Goal: Information Seeking & Learning: Learn about a topic

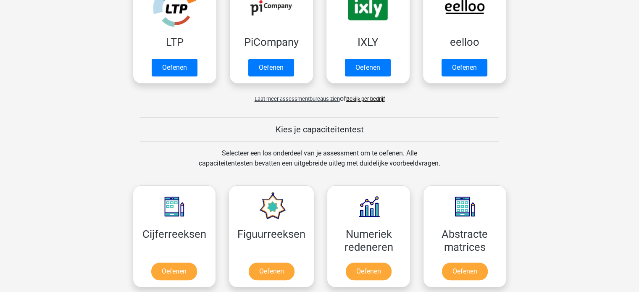
scroll to position [210, 0]
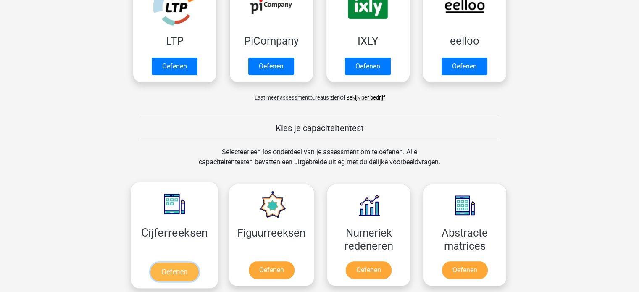
click at [190, 263] on link "Oefenen" at bounding box center [174, 272] width 48 height 18
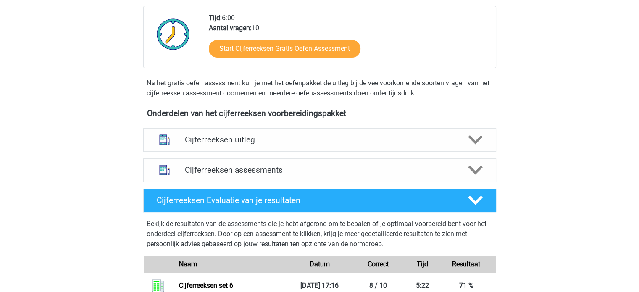
scroll to position [252, 0]
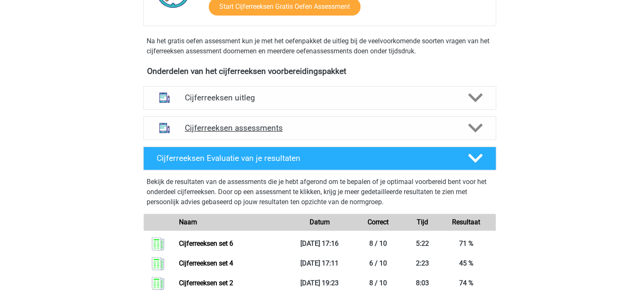
click at [312, 130] on div "Cijferreeksen assessments" at bounding box center [319, 128] width 353 height 24
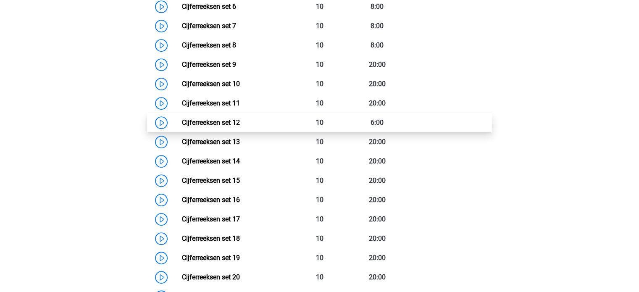
scroll to position [420, 0]
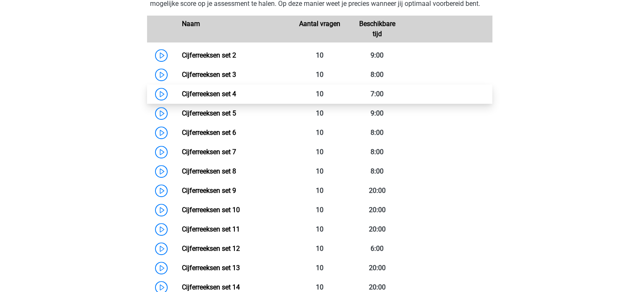
click at [236, 98] on link "Cijferreeksen set 4" at bounding box center [209, 94] width 54 height 8
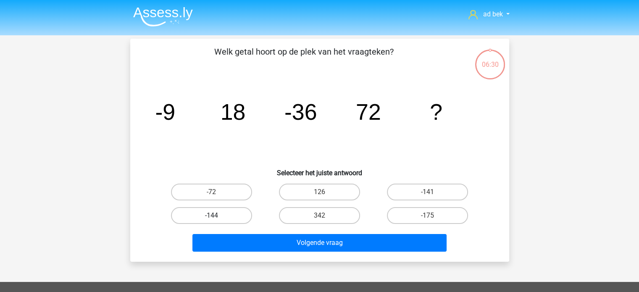
click at [231, 212] on label "-144" at bounding box center [211, 215] width 81 height 17
click at [217, 216] on input "-144" at bounding box center [213, 218] width 5 height 5
radio input "true"
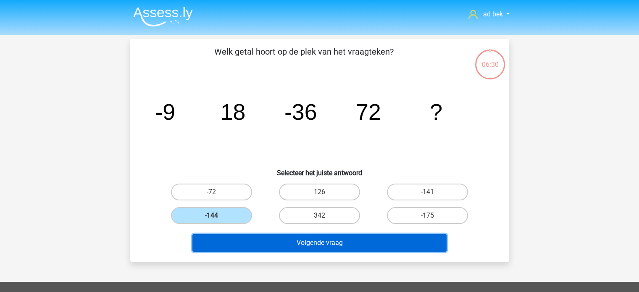
click at [257, 239] on button "Volgende vraag" at bounding box center [320, 243] width 254 height 18
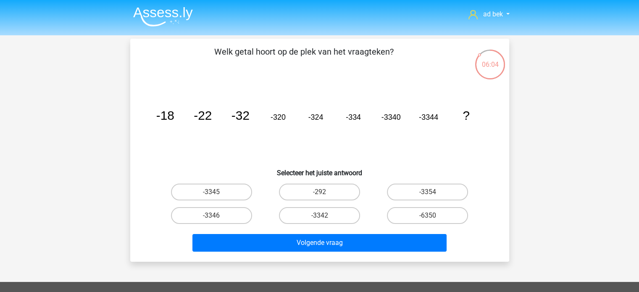
click at [176, 11] on img at bounding box center [163, 17] width 60 height 20
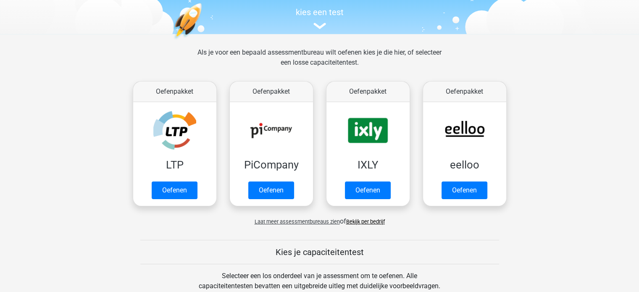
scroll to position [210, 0]
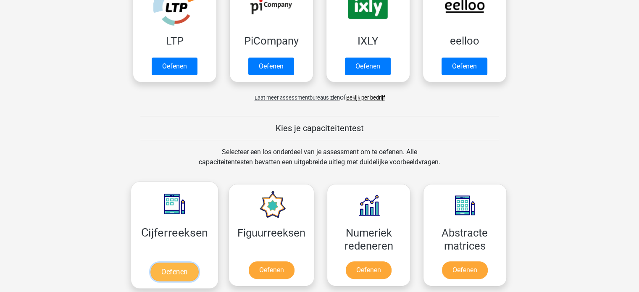
click at [198, 263] on link "Oefenen" at bounding box center [174, 272] width 48 height 18
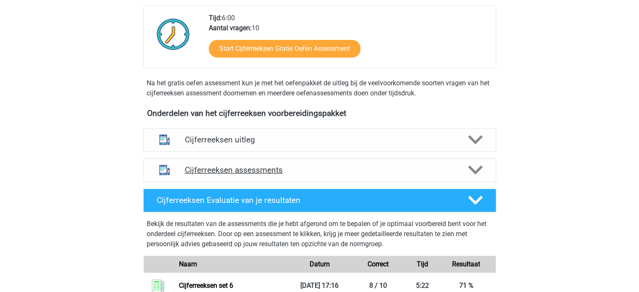
click at [339, 175] on h4 "Cijferreeksen assessments" at bounding box center [320, 170] width 270 height 10
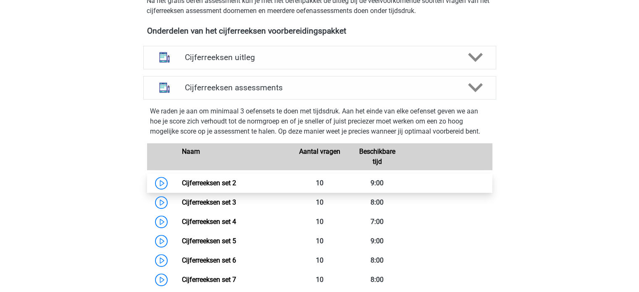
scroll to position [294, 0]
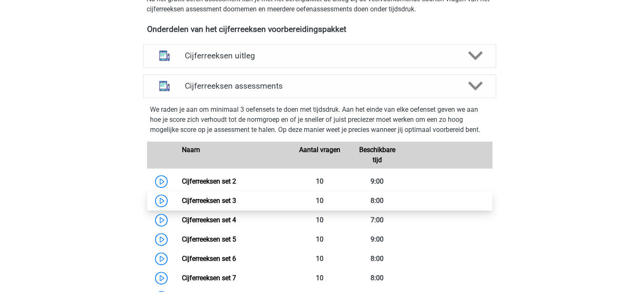
click at [236, 205] on link "Cijferreeksen set 3" at bounding box center [209, 201] width 54 height 8
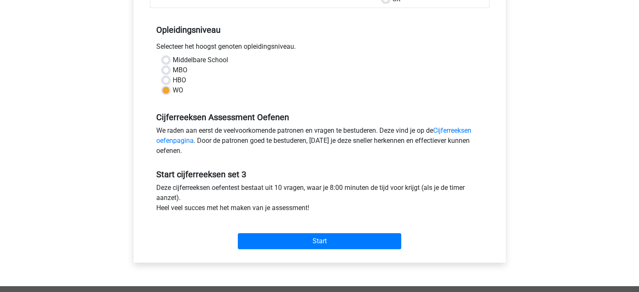
scroll to position [210, 0]
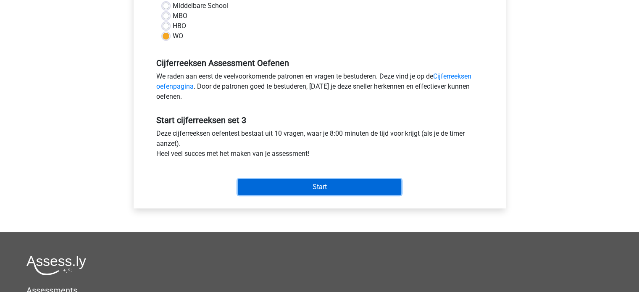
click at [338, 187] on input "Start" at bounding box center [320, 187] width 164 height 16
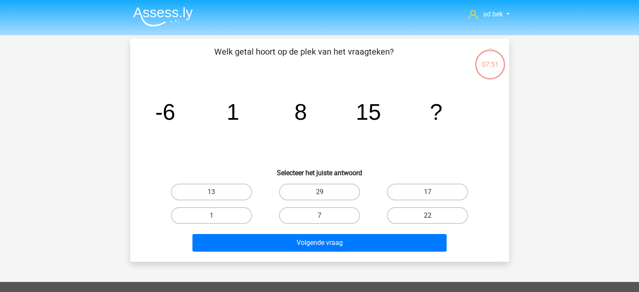
click at [397, 216] on label "22" at bounding box center [427, 215] width 81 height 17
click at [428, 216] on input "22" at bounding box center [430, 218] width 5 height 5
radio input "true"
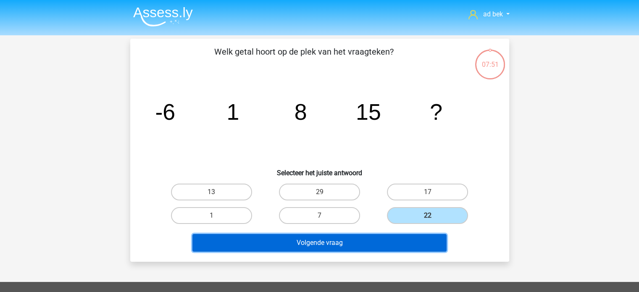
click at [393, 248] on button "Volgende vraag" at bounding box center [320, 243] width 254 height 18
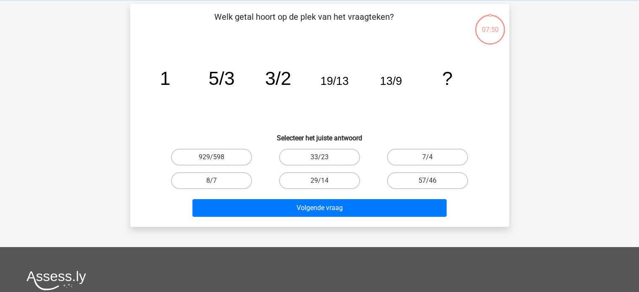
scroll to position [39, 0]
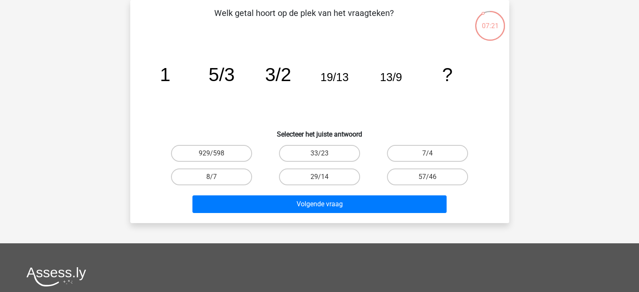
click at [214, 158] on input "929/598" at bounding box center [213, 155] width 5 height 5
radio input "true"
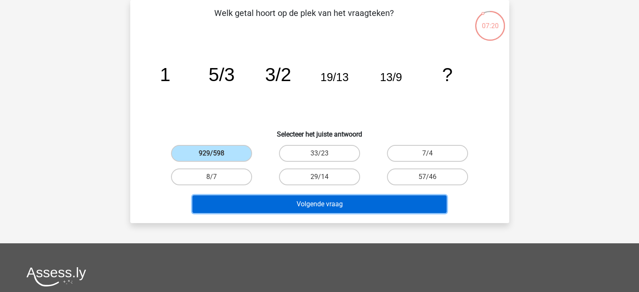
click at [264, 206] on button "Volgende vraag" at bounding box center [320, 204] width 254 height 18
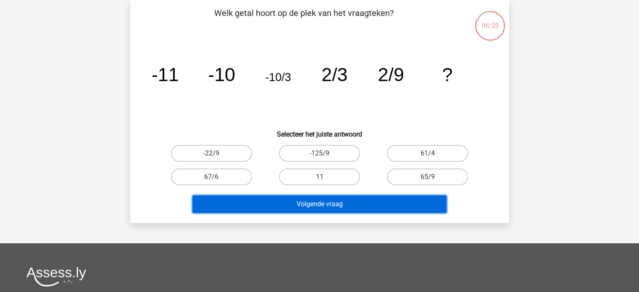
click at [327, 205] on button "Volgende vraag" at bounding box center [320, 204] width 254 height 18
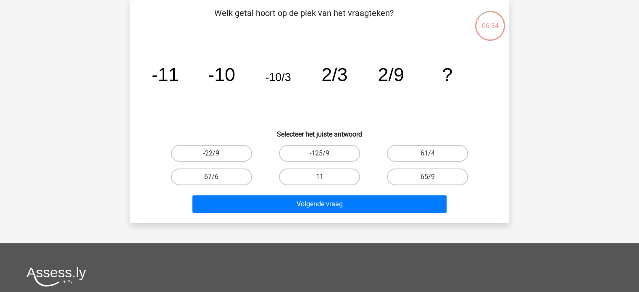
drag, startPoint x: 203, startPoint y: 151, endPoint x: 215, endPoint y: 159, distance: 14.6
click at [203, 151] on label "-22/9" at bounding box center [211, 153] width 81 height 17
click at [211, 153] on input "-22/9" at bounding box center [213, 155] width 5 height 5
radio input "true"
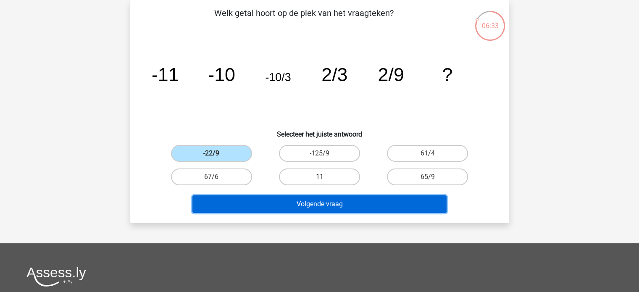
click at [271, 200] on button "Volgende vraag" at bounding box center [320, 204] width 254 height 18
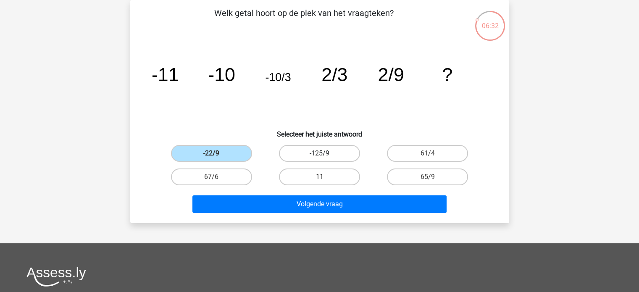
click at [318, 156] on label "-125/9" at bounding box center [319, 153] width 81 height 17
click at [319, 156] on input "-125/9" at bounding box center [321, 155] width 5 height 5
radio input "true"
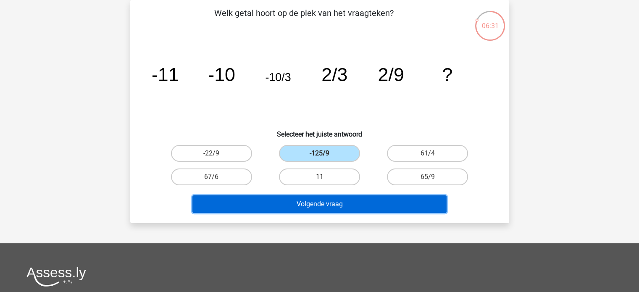
click at [314, 203] on button "Volgende vraag" at bounding box center [320, 204] width 254 height 18
